Goal: Find specific page/section: Find specific page/section

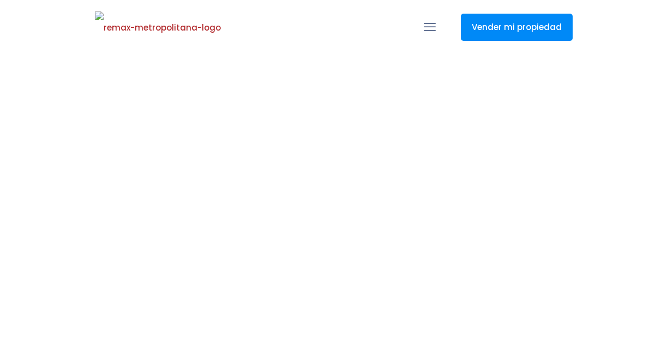
select select
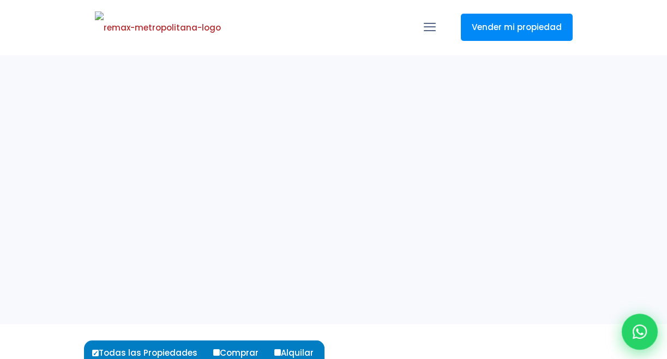
click at [647, 331] on div at bounding box center [639, 331] width 36 height 36
